Goal: Task Accomplishment & Management: Manage account settings

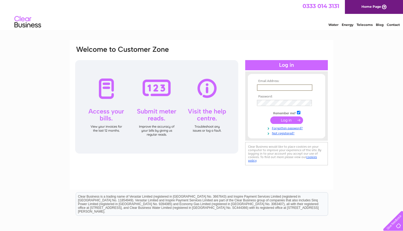
type input "sarsmallwonders@aol.com"
click at [287, 120] on input "submit" at bounding box center [287, 119] width 33 height 7
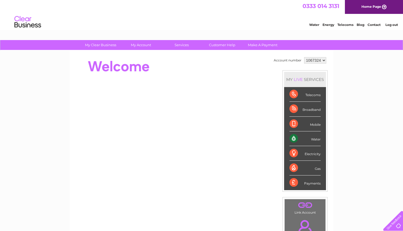
click at [317, 141] on div "Water" at bounding box center [305, 138] width 31 height 15
click at [295, 138] on div "Water" at bounding box center [305, 138] width 31 height 15
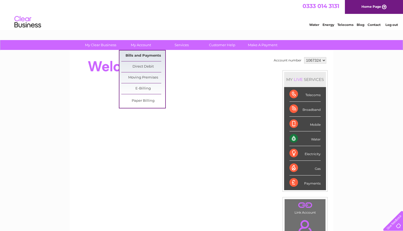
click at [142, 55] on link "Bills and Payments" at bounding box center [143, 55] width 44 height 11
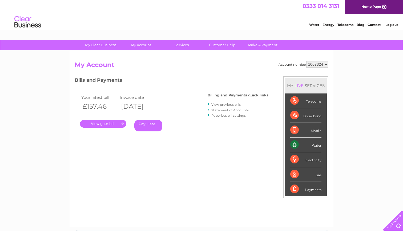
click at [107, 124] on link "." at bounding box center [103, 124] width 46 height 8
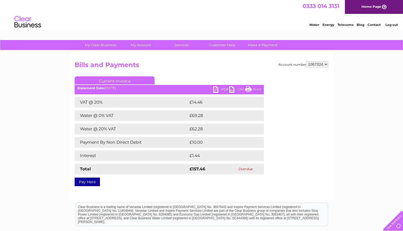
click at [90, 184] on link "Pay Here" at bounding box center [87, 181] width 25 height 9
click at [89, 181] on link "Pay Here" at bounding box center [87, 181] width 25 height 9
click at [217, 90] on link "PDF" at bounding box center [221, 90] width 16 height 8
click at [87, 183] on link "Pay Here" at bounding box center [87, 181] width 25 height 9
click at [89, 180] on link "Pay Here" at bounding box center [87, 181] width 25 height 9
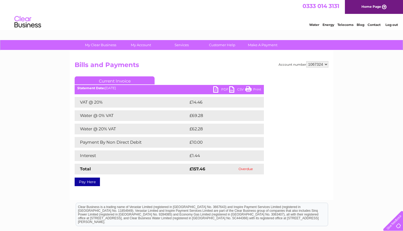
click at [223, 89] on link "PDF" at bounding box center [221, 90] width 16 height 8
click at [215, 91] on link "PDF" at bounding box center [221, 90] width 16 height 8
click at [233, 88] on link "CSV" at bounding box center [237, 90] width 16 height 8
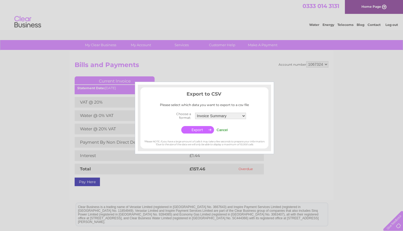
click at [233, 88] on div at bounding box center [204, 87] width 133 height 5
click at [222, 129] on input "Cancel" at bounding box center [222, 130] width 11 height 4
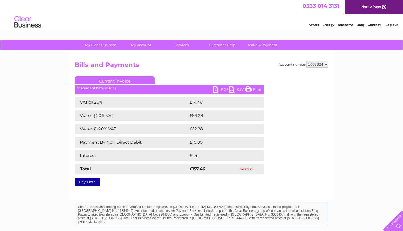
click at [219, 90] on link "PDF" at bounding box center [221, 90] width 16 height 8
click at [225, 89] on link "PDF" at bounding box center [221, 90] width 16 height 8
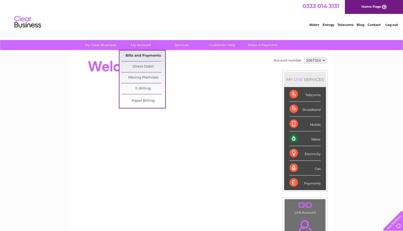
click at [138, 55] on link "Bills and Payments" at bounding box center [143, 55] width 44 height 11
click at [140, 55] on link "Bills and Payments" at bounding box center [143, 55] width 44 height 11
click at [147, 53] on link "Bills and Payments" at bounding box center [143, 55] width 44 height 11
click at [146, 100] on link "Paper Billing" at bounding box center [143, 101] width 44 height 11
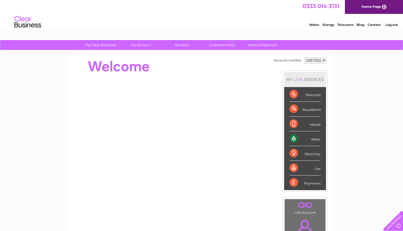
select select "1067326"
click at [294, 139] on div "Water" at bounding box center [305, 138] width 31 height 15
click at [142, 46] on link "My Account" at bounding box center [141, 45] width 44 height 10
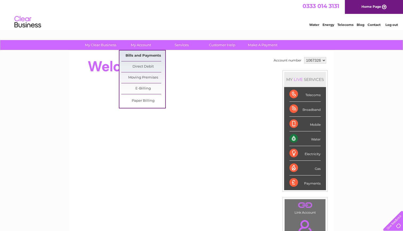
click at [142, 56] on link "Bills and Payments" at bounding box center [143, 55] width 44 height 11
click at [140, 55] on link "Bills and Payments" at bounding box center [143, 55] width 44 height 11
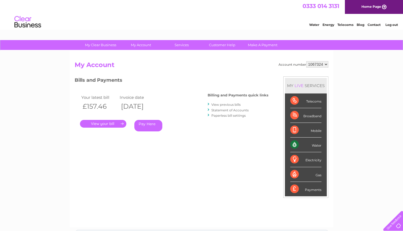
click at [108, 125] on link "." at bounding box center [103, 124] width 46 height 8
click at [107, 123] on link "." at bounding box center [103, 124] width 46 height 8
click at [122, 122] on link "." at bounding box center [103, 124] width 46 height 8
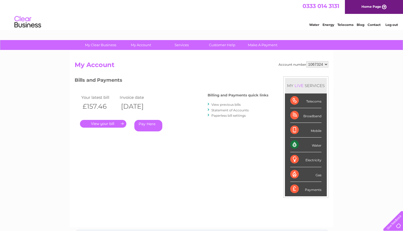
click at [122, 122] on link "." at bounding box center [103, 124] width 46 height 8
click at [148, 124] on link "Pay Here" at bounding box center [148, 125] width 28 height 11
click at [121, 122] on link "." at bounding box center [103, 124] width 46 height 8
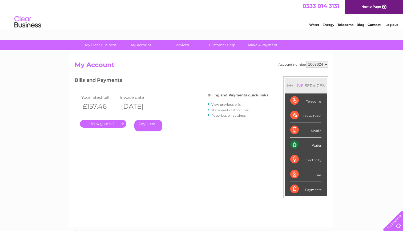
click at [108, 124] on link "." at bounding box center [103, 124] width 46 height 8
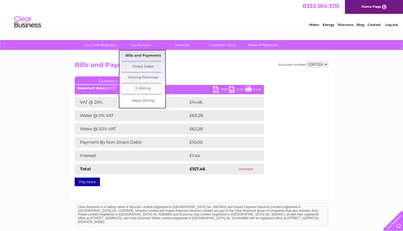
click at [143, 56] on link "Bills and Payments" at bounding box center [143, 55] width 44 height 11
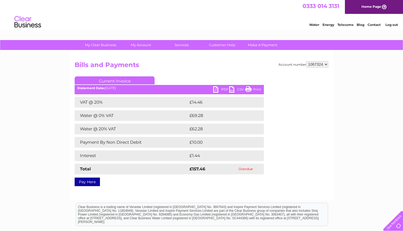
click at [120, 80] on link "Current Invoice" at bounding box center [115, 80] width 80 height 8
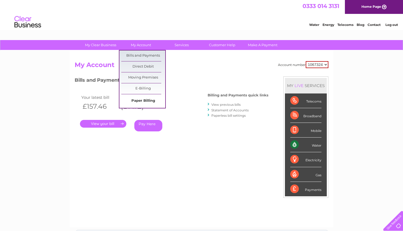
click at [153, 99] on link "Paper Billing" at bounding box center [143, 101] width 44 height 11
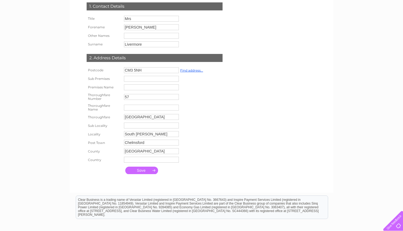
scroll to position [85, 0]
type input "small w"
type input "Small Wonders Day Nurseries"
type input "Ltd"
type input "Sarah Livermore"
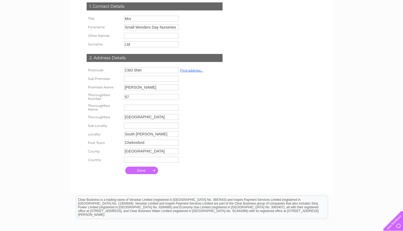
type input "Sarah Livermore"
click at [161, 89] on input "Sarah Livermore" at bounding box center [151, 87] width 55 height 6
type input "S"
type input "Small Wonders Day Nurseries Ltd"
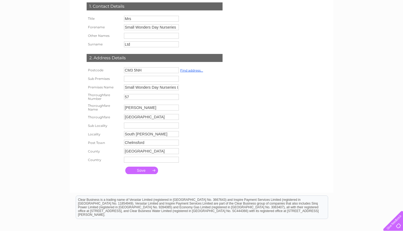
click at [156, 108] on input "Sarah Livermore" at bounding box center [151, 108] width 55 height 6
type input "S"
click at [142, 173] on input "submit" at bounding box center [141, 169] width 33 height 7
click at [125, 117] on input "Hullbridge Road" at bounding box center [151, 117] width 55 height 6
click at [126, 107] on input "text" at bounding box center [151, 107] width 55 height 6
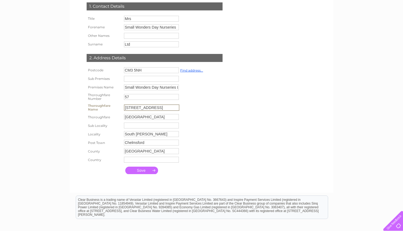
type input "57 hulbridge road"
click at [157, 119] on input "Hullbridge Road" at bounding box center [151, 117] width 55 height 6
type input "H"
click at [133, 98] on input "57" at bounding box center [151, 97] width 55 height 6
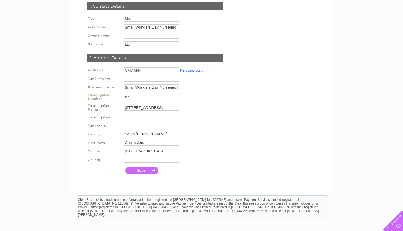
type input "5"
click at [140, 172] on input "submit" at bounding box center [141, 169] width 33 height 7
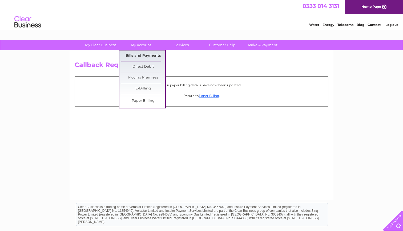
click at [146, 55] on link "Bills and Payments" at bounding box center [143, 55] width 44 height 11
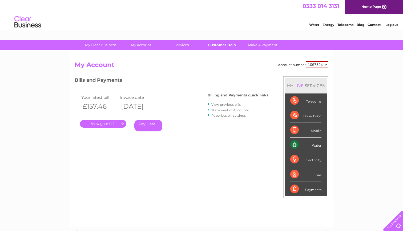
click at [222, 46] on link "Customer Help" at bounding box center [222, 45] width 44 height 10
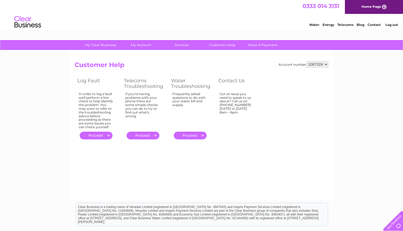
click at [391, 23] on link "Log out" at bounding box center [392, 25] width 13 height 4
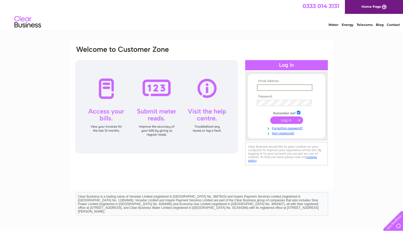
type input "sarsmallwonders@aol.com"
click at [289, 120] on input "submit" at bounding box center [287, 119] width 33 height 7
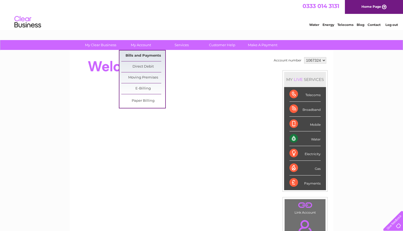
click at [130, 55] on link "Bills and Payments" at bounding box center [143, 55] width 44 height 11
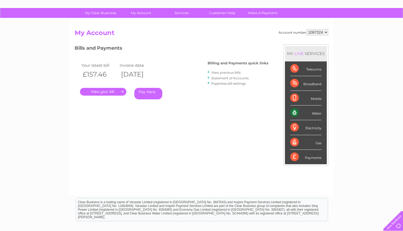
scroll to position [30, 0]
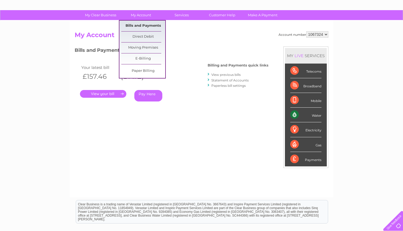
click at [146, 25] on link "Bills and Payments" at bounding box center [143, 26] width 44 height 11
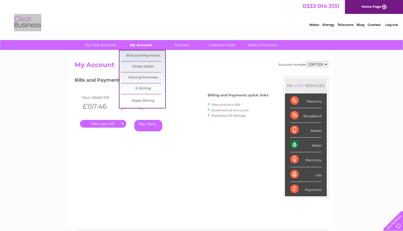
click at [140, 46] on link "My Account" at bounding box center [141, 45] width 44 height 10
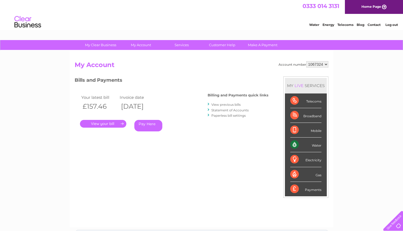
click at [123, 123] on link "." at bounding box center [103, 124] width 46 height 8
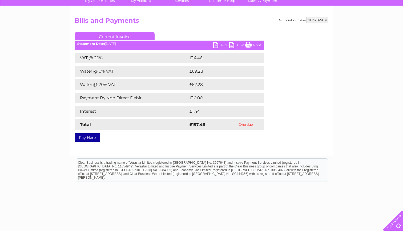
scroll to position [45, 0]
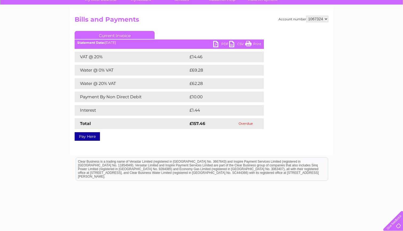
click at [248, 124] on td "Overdue" at bounding box center [246, 123] width 37 height 11
click at [113, 35] on link "Current Invoice" at bounding box center [115, 35] width 80 height 8
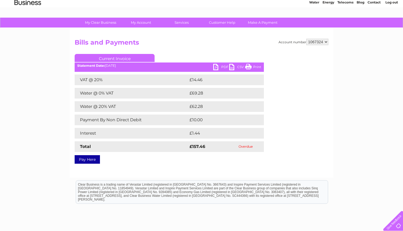
scroll to position [16, 0]
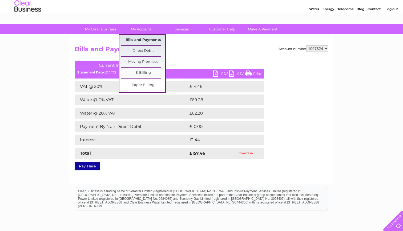
click at [142, 39] on link "Bills and Payments" at bounding box center [143, 40] width 44 height 11
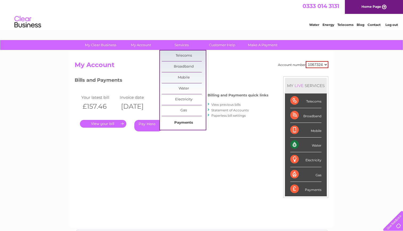
click at [185, 121] on link "Payments" at bounding box center [184, 122] width 44 height 11
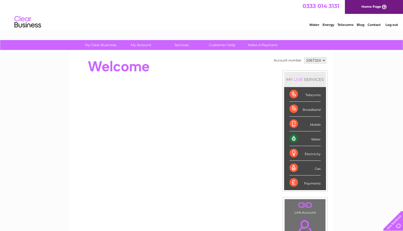
click at [295, 140] on div "Water" at bounding box center [305, 138] width 31 height 15
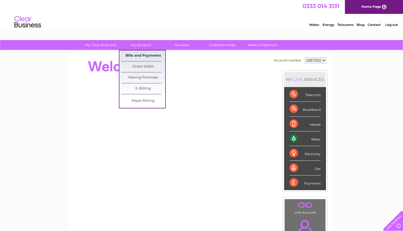
click at [144, 55] on link "Bills and Payments" at bounding box center [143, 55] width 44 height 11
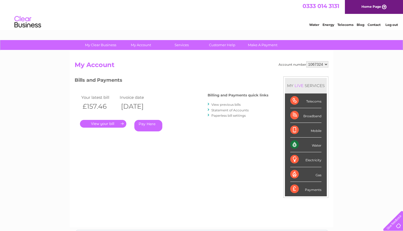
click at [225, 103] on link "View previous bills" at bounding box center [226, 104] width 29 height 4
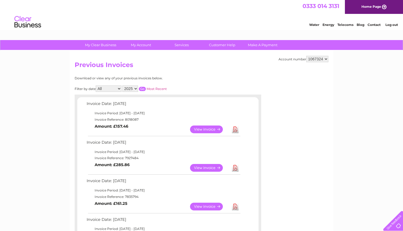
click at [204, 165] on link "View" at bounding box center [209, 168] width 39 height 8
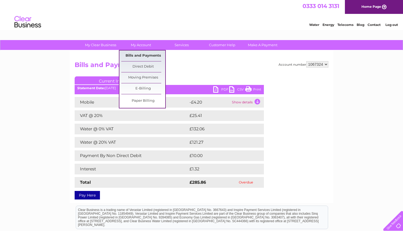
click at [141, 56] on link "Bills and Payments" at bounding box center [143, 55] width 44 height 11
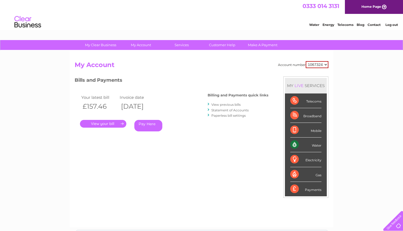
click at [223, 104] on link "View previous bills" at bounding box center [226, 104] width 29 height 4
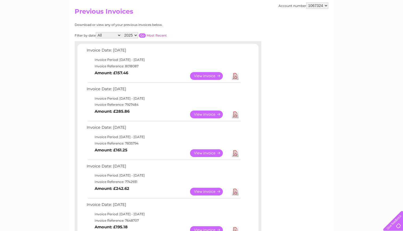
scroll to position [55, 0]
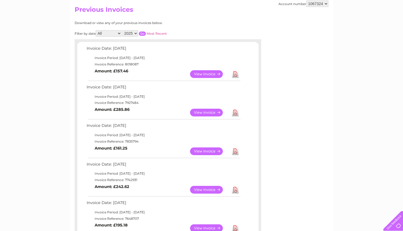
click at [211, 110] on link "View" at bounding box center [209, 113] width 39 height 8
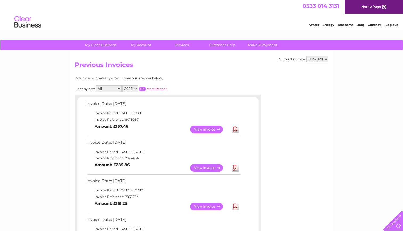
scroll to position [0, 0]
click at [372, 25] on link "Contact" at bounding box center [374, 25] width 13 height 4
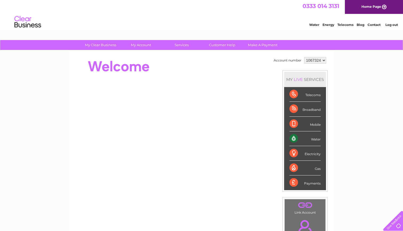
click at [391, 24] on link "Log out" at bounding box center [392, 25] width 13 height 4
